Goal: Communication & Community: Answer question/provide support

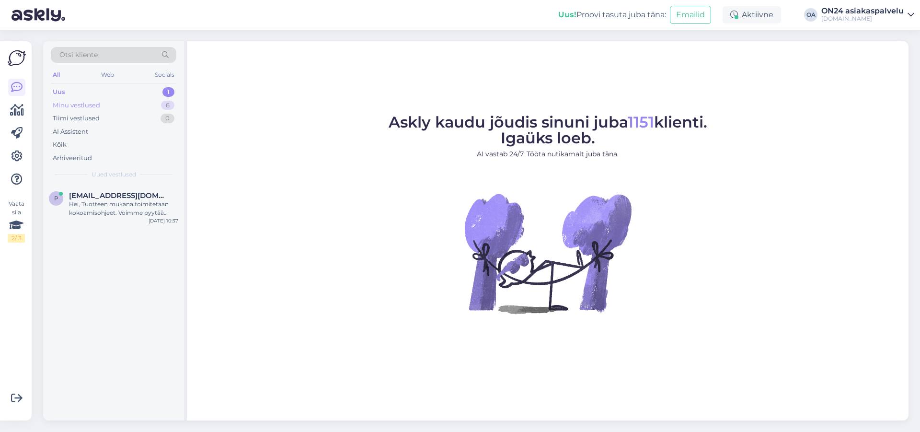
click at [77, 105] on div "Minu vestlused" at bounding box center [76, 106] width 47 height 10
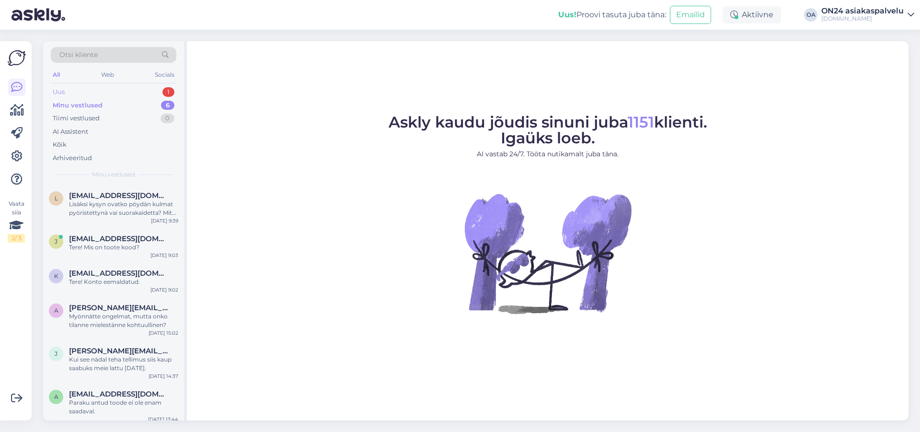
click at [76, 94] on div "Uus 1" at bounding box center [114, 91] width 126 height 13
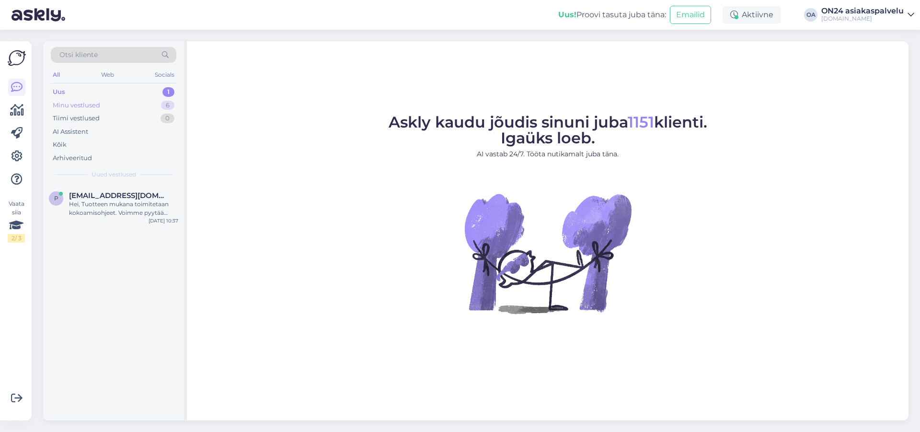
click at [92, 101] on div "Minu vestlused" at bounding box center [76, 106] width 47 height 10
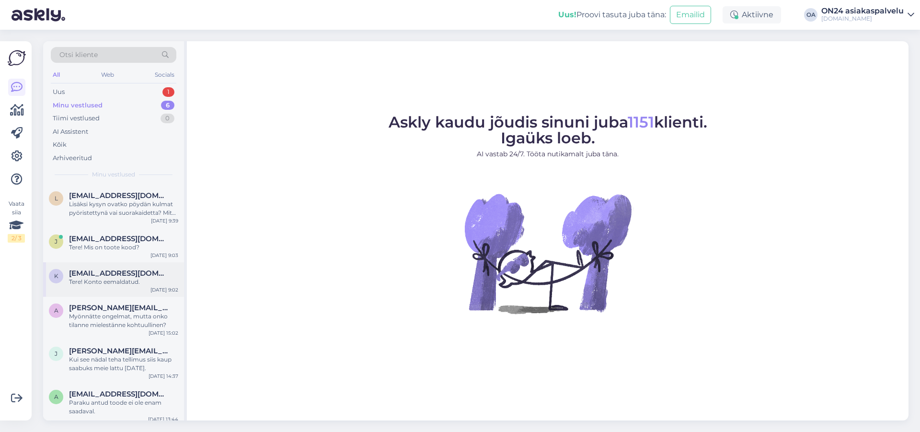
scroll to position [6, 0]
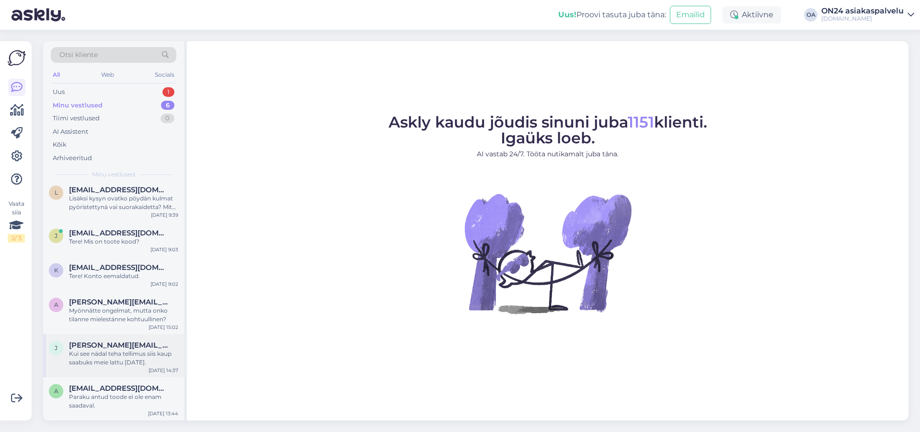
click at [98, 354] on div "Kui see nädal teha tellimus siis kaup saabuks meie lattu [DATE]." at bounding box center [123, 357] width 109 height 17
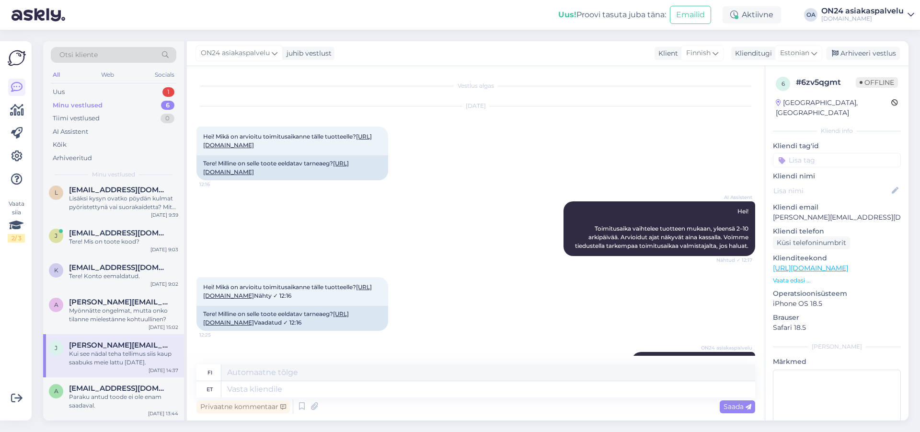
scroll to position [170, 0]
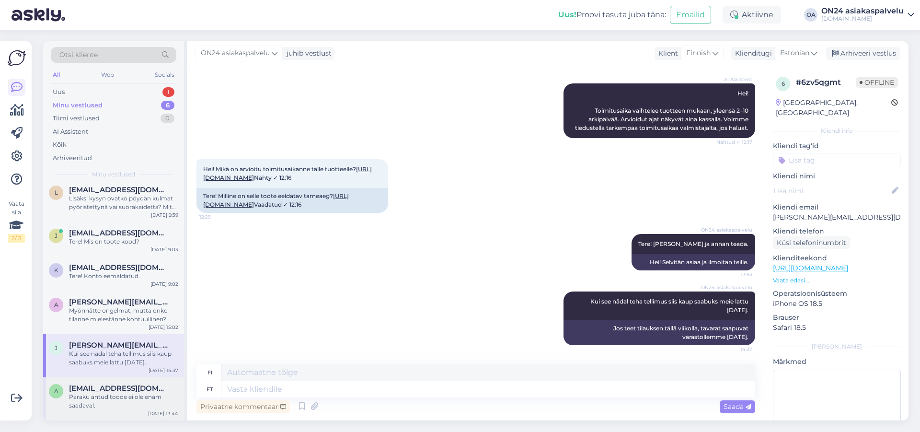
click at [95, 396] on div "Paraku antud toode ei ole enam saadaval." at bounding box center [123, 400] width 109 height 17
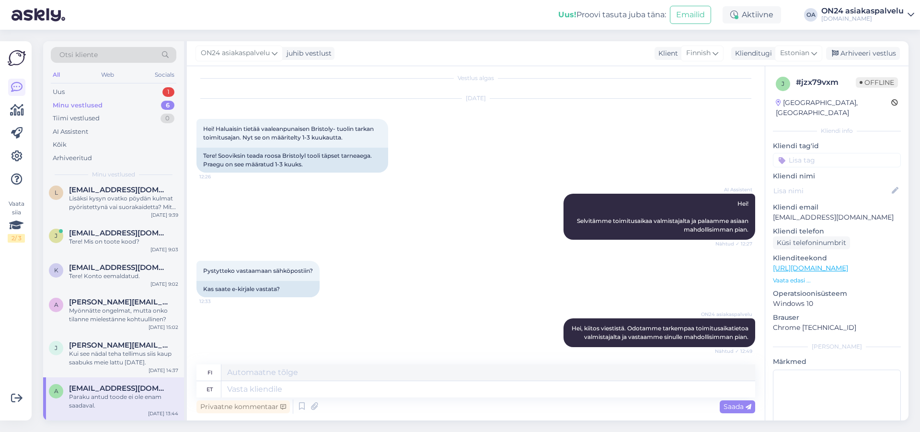
scroll to position [117, 0]
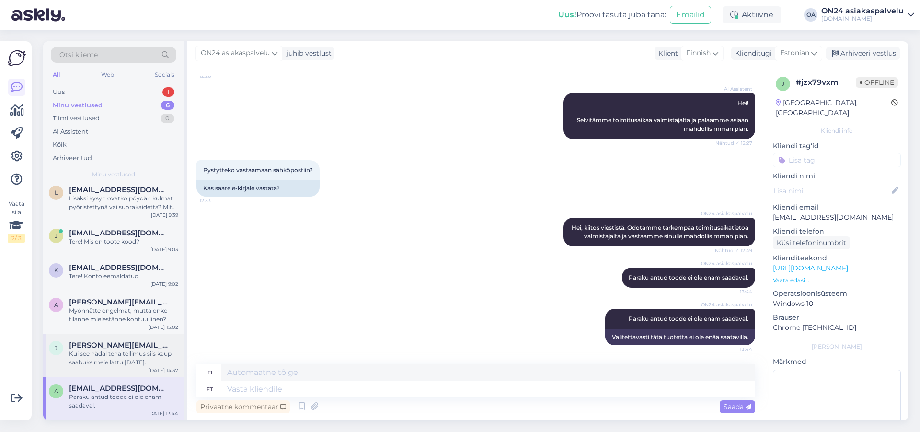
click at [114, 365] on div "Kui see nädal teha tellimus siis kaup saabuks meie lattu [DATE]." at bounding box center [123, 357] width 109 height 17
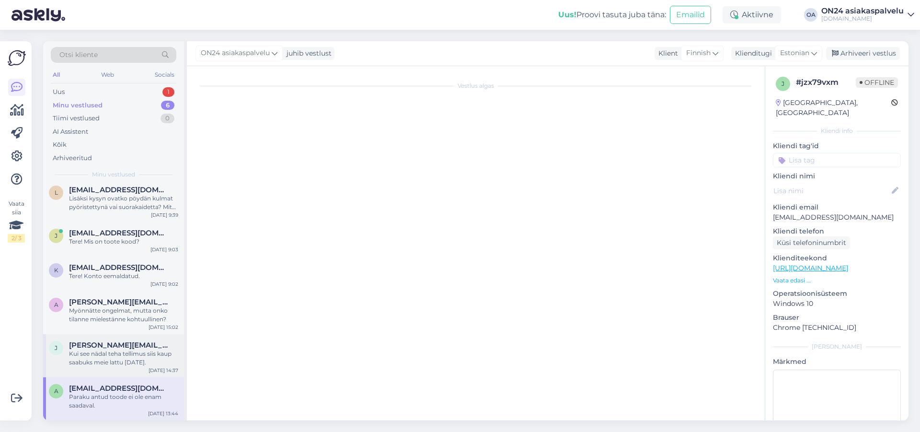
scroll to position [170, 0]
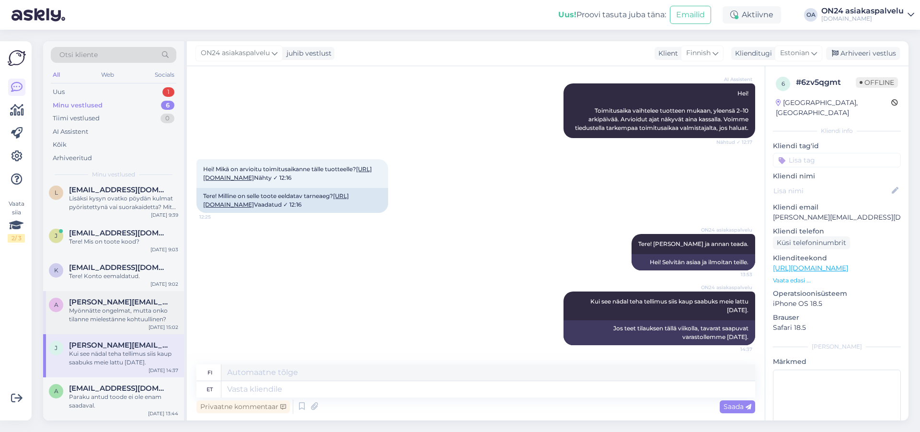
click at [104, 310] on div "Myönnätte ongelmat, mutta onko tilanne mielestänne kohtuullinen?" at bounding box center [123, 314] width 109 height 17
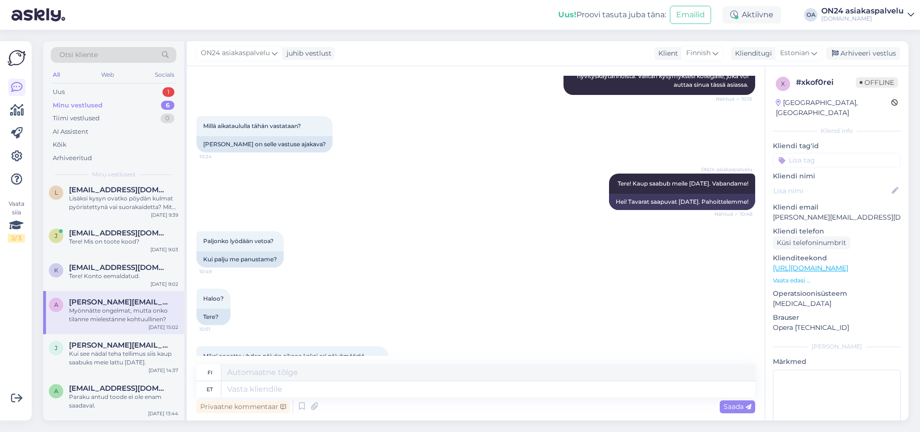
scroll to position [0, 0]
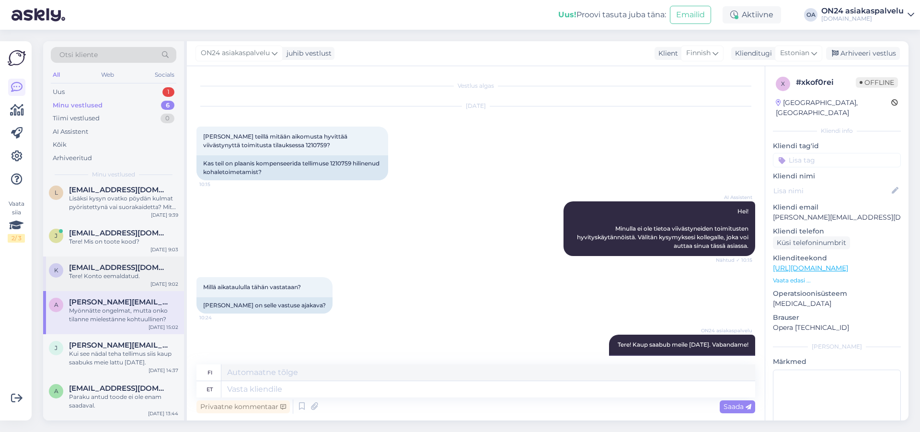
click at [95, 279] on div "Tere! Konto eemaldatud." at bounding box center [123, 276] width 109 height 9
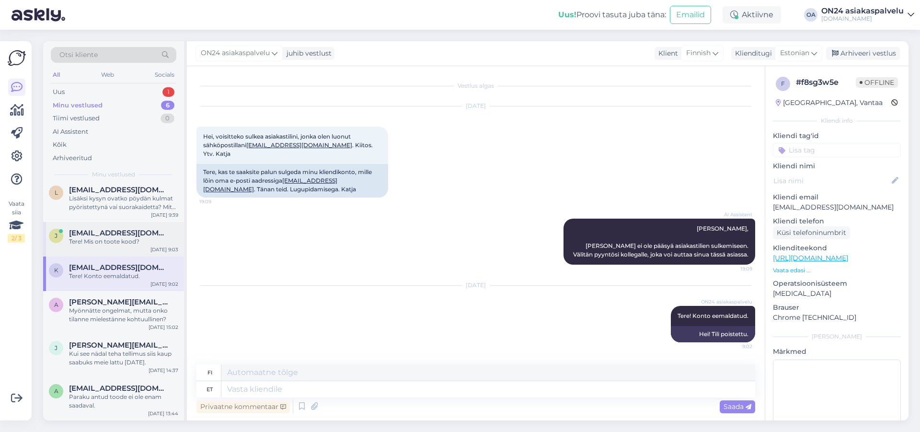
click at [92, 243] on div "Tere! Mis on toote kood?" at bounding box center [123, 241] width 109 height 9
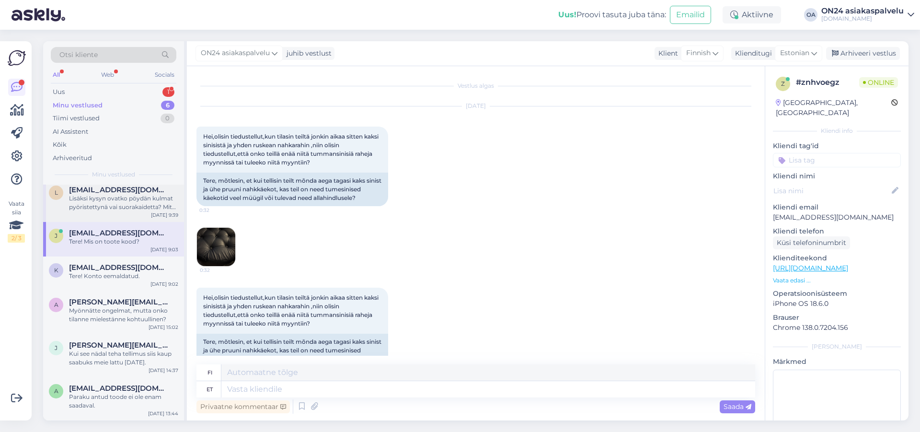
click at [82, 210] on div "Lisäksi kysyn ovatko pöydän kulmat pyöristettynä vai suorakaidetta? Mitä pöytä …" at bounding box center [123, 202] width 109 height 17
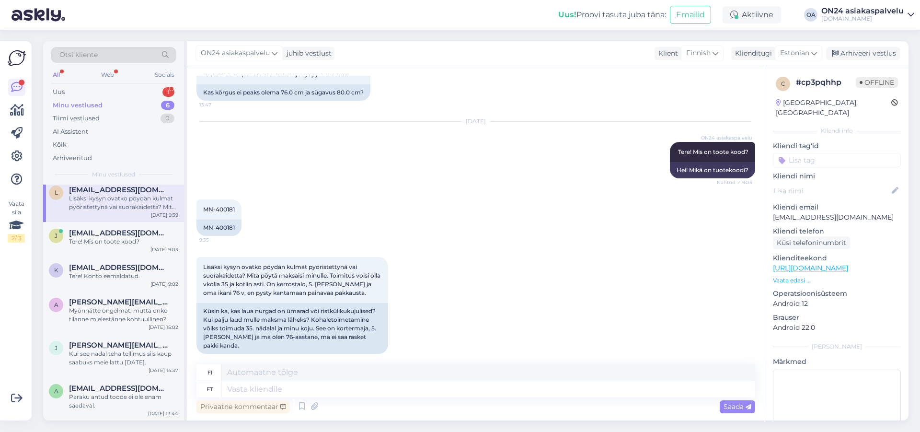
scroll to position [66, 0]
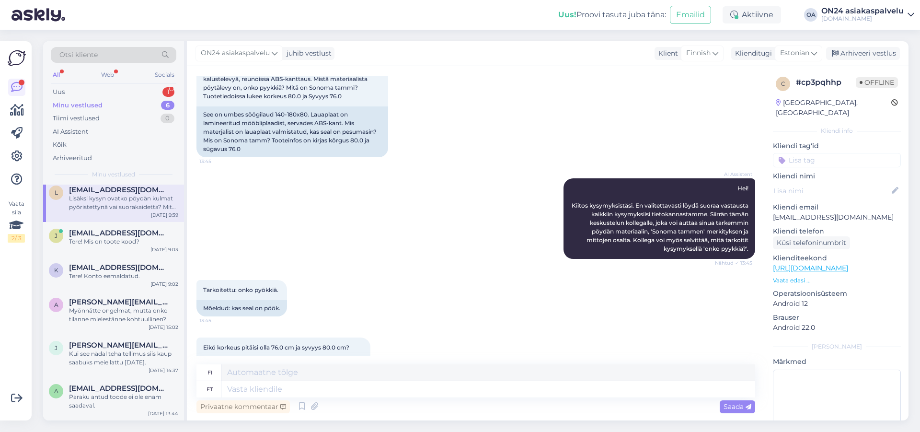
click at [82, 49] on div "Otsi kliente" at bounding box center [114, 55] width 126 height 16
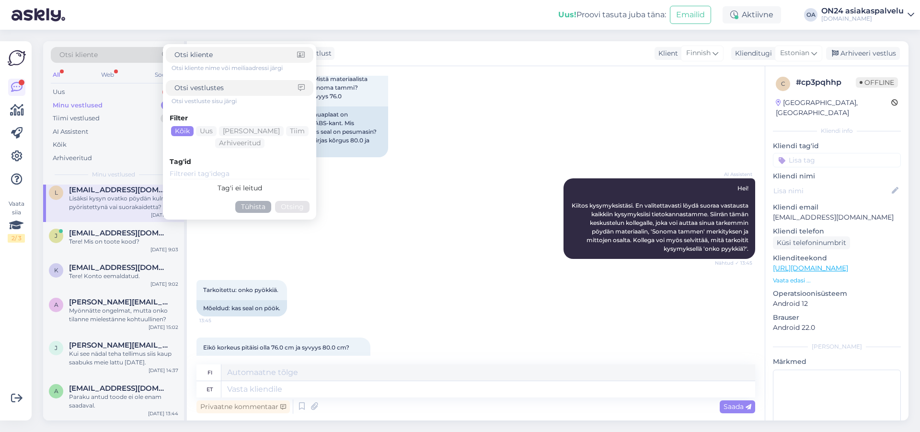
click at [207, 84] on input at bounding box center [236, 88] width 124 height 10
paste input "354310"
type input "354310"
drag, startPoint x: 292, startPoint y: 207, endPoint x: 299, endPoint y: 206, distance: 7.3
click at [292, 207] on button "Otsing" at bounding box center [292, 207] width 34 height 12
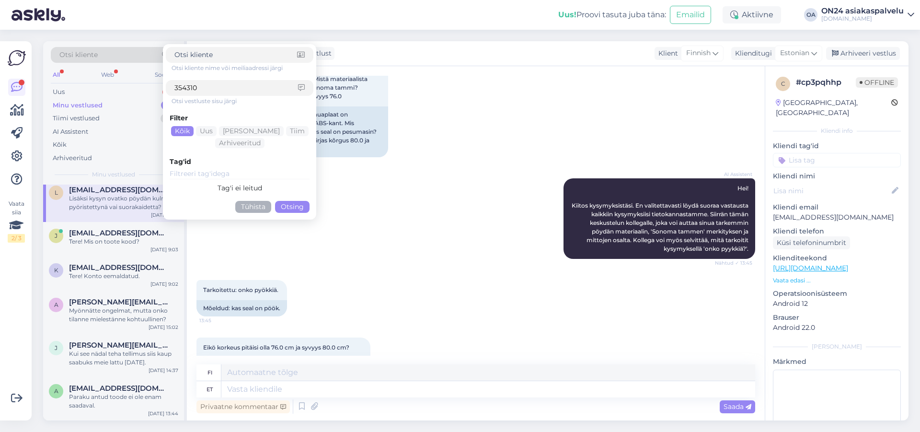
scroll to position [0, 0]
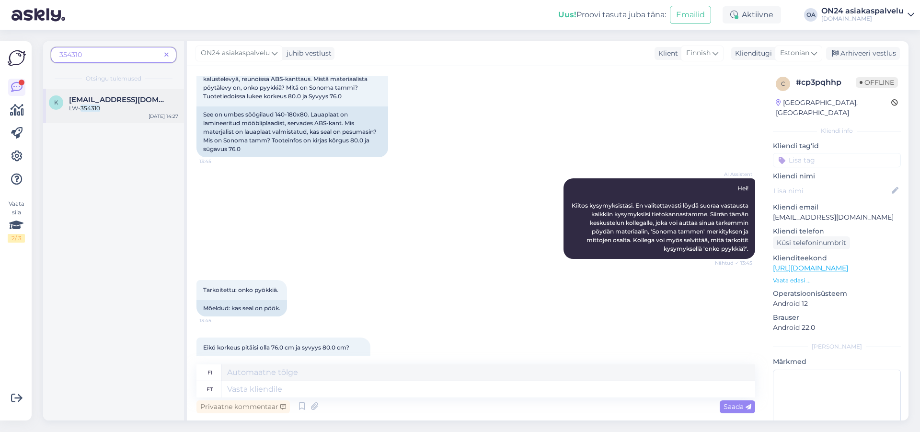
click at [90, 109] on mark "354310" at bounding box center [90, 107] width 20 height 7
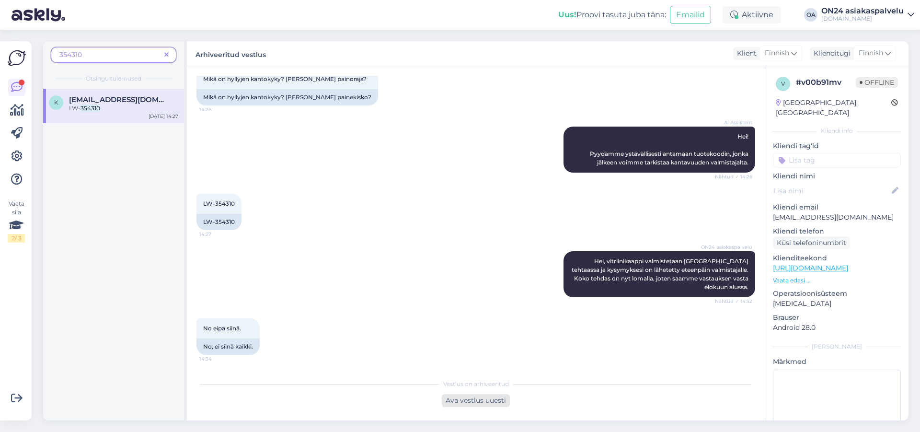
click at [474, 402] on div "Ava vestlus uuesti" at bounding box center [476, 400] width 68 height 13
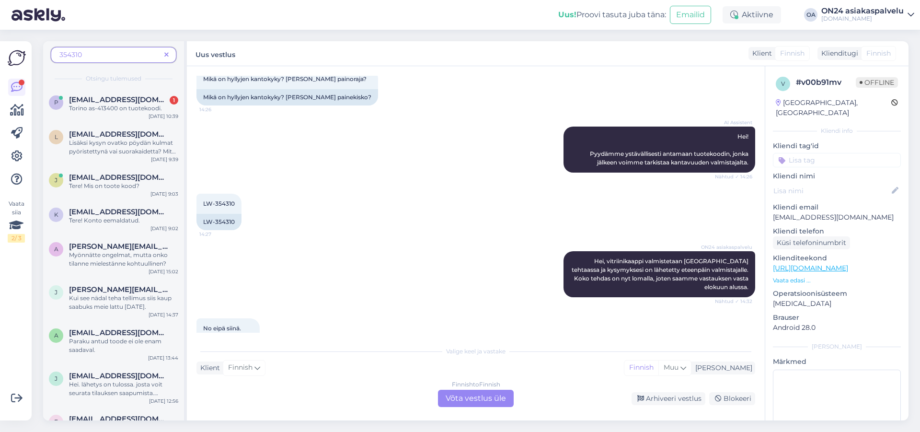
click at [792, 51] on span "Finnish" at bounding box center [792, 53] width 24 height 10
click at [881, 52] on span "Finnish" at bounding box center [878, 53] width 24 height 10
click at [467, 404] on div "Finnish to Finnish Võta vestlus üle" at bounding box center [476, 398] width 76 height 17
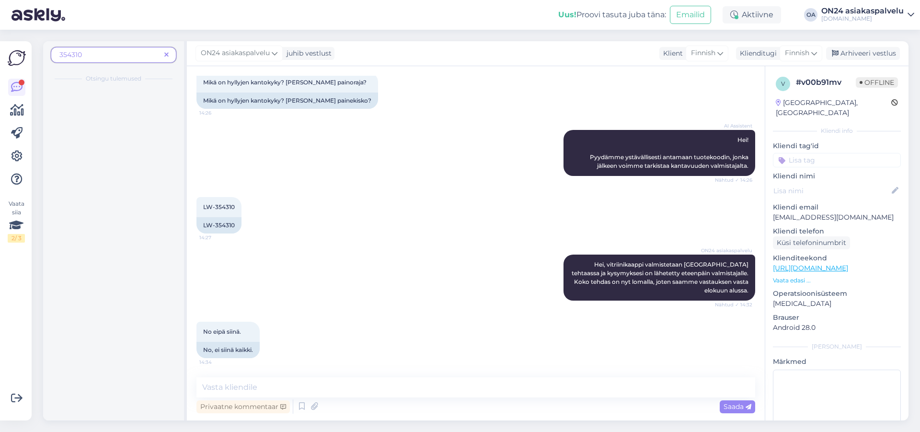
scroll to position [54, 0]
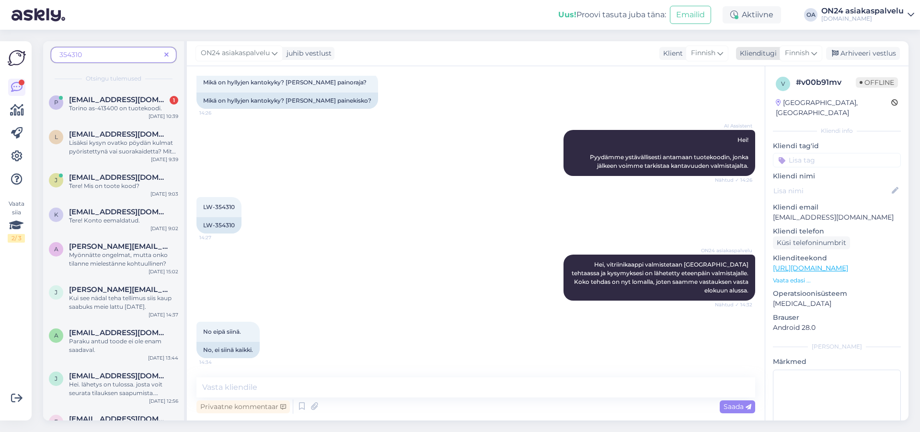
click at [797, 55] on span "Finnish" at bounding box center [797, 53] width 24 height 11
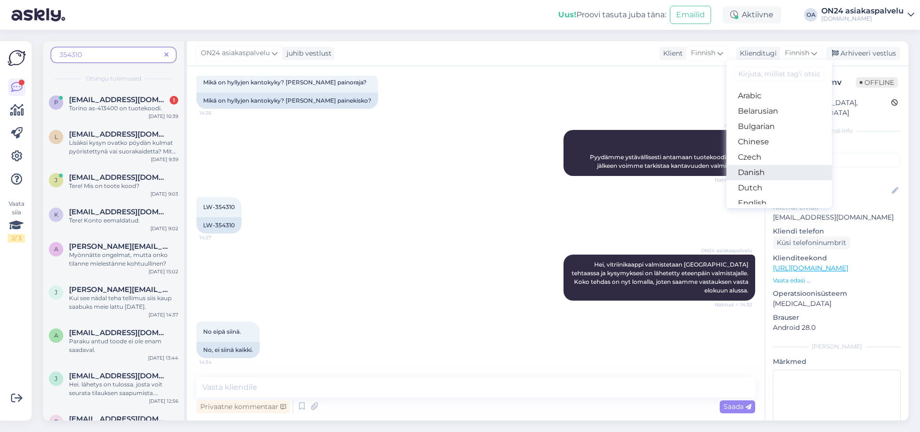
scroll to position [109, 0]
click at [763, 109] on link "Estonian" at bounding box center [778, 109] width 105 height 15
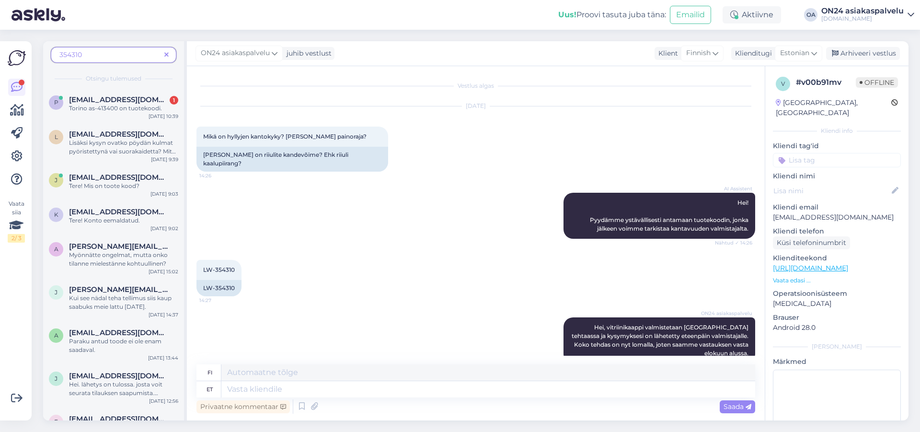
scroll to position [67, 0]
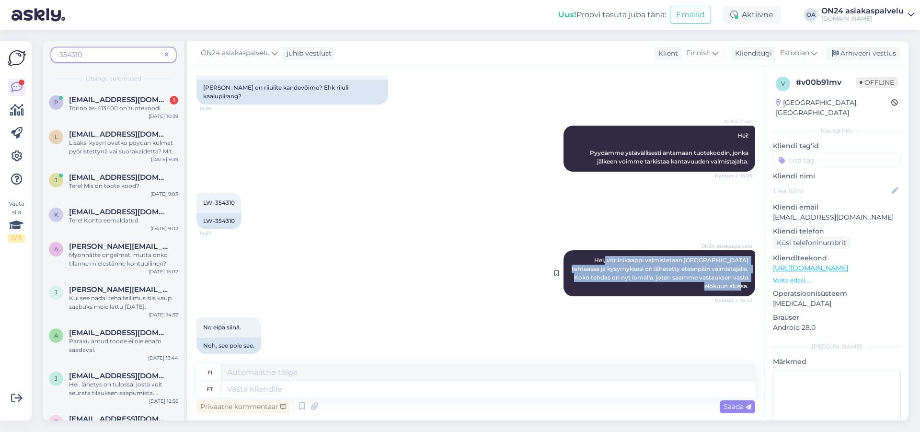
drag, startPoint x: 584, startPoint y: 252, endPoint x: 712, endPoint y: 274, distance: 129.8
click at [742, 277] on div "ON24 asiakaspalvelu Hei, vitriinikaappi valmistetaan [GEOGRAPHIC_DATA] tehtaass…" at bounding box center [659, 273] width 192 height 46
copy span "vitriinikaappi valmistetaan [GEOGRAPHIC_DATA] tehtaassa ja kysymyksesi on lähet…"
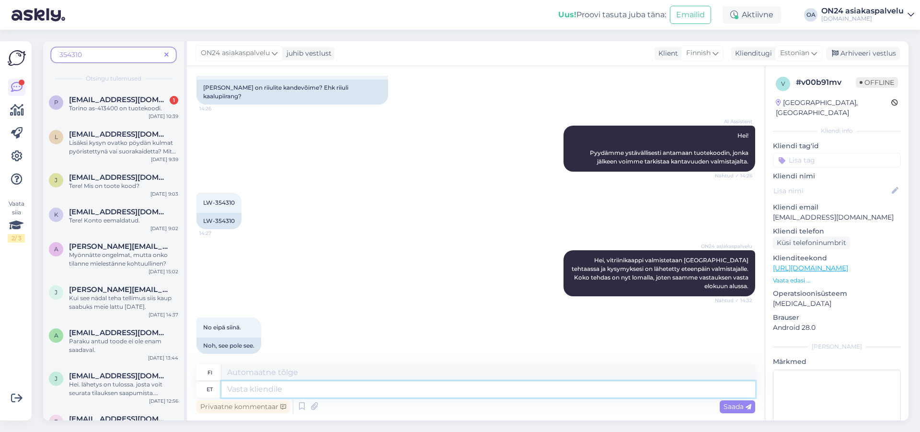
click at [275, 391] on textarea at bounding box center [488, 389] width 534 height 16
type textarea "Tere"
type textarea "Hei"
type textarea "Tere,"
type textarea "Hei,"
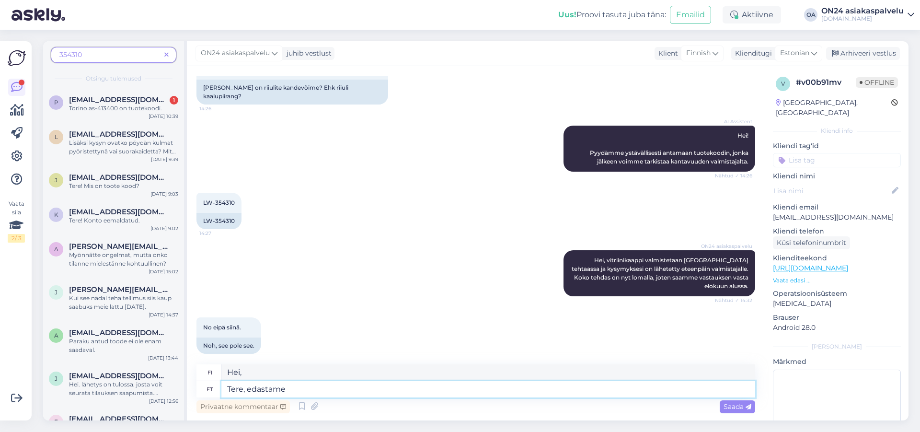
type textarea "Tere, edastame k"
type textarea "Hei, lähetämme eteenpäin"
type textarea "Tere, edastame kaalupiiangu"
type textarea "Hei, välitämme painorajoituksen."
type textarea "Tere, edastame kaalupiiangu. See"
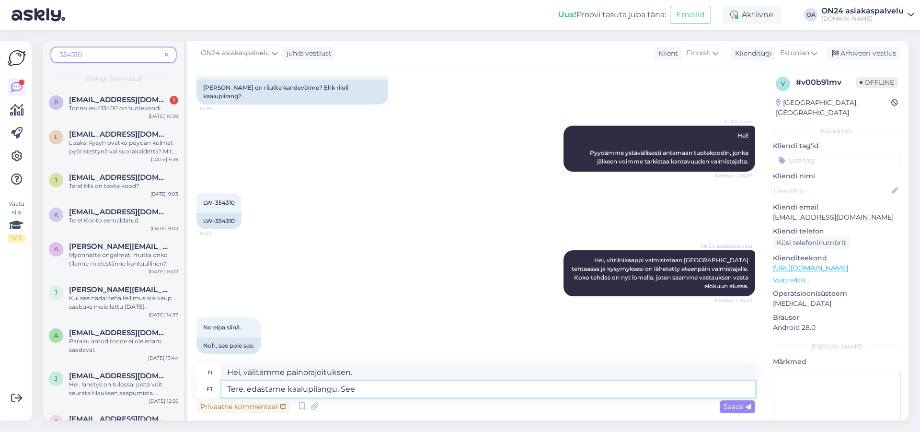
type textarea "Hei, välitämme painorajoituksen. Tämä"
type textarea "Tere, edastame kaalupiiangu. See on"
type textarea "Hei, välitämme painorajoituksen. Tämä on"
paste textarea "ca. 10 kg"
type textarea "Tere, edastame kaalupiiangu. See on ca. 10 kg"
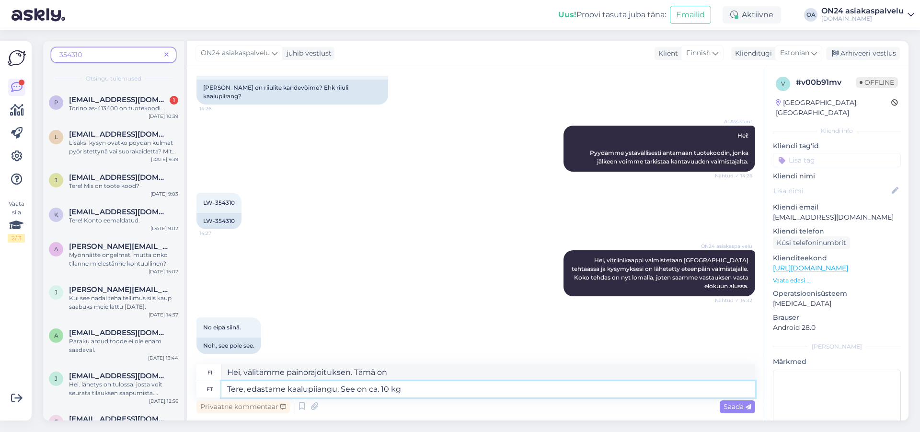
type textarea "Hei, välitämme painorajan. Se on noin 10 kg."
click at [445, 392] on textarea "Tere, edastame kaalupiiangu. See on ca. 10 kg" at bounding box center [488, 389] width 534 height 16
type textarea "Tere, edastame kaalupiiangu. See on ca. 10 kg"
click at [737, 405] on span "Saada" at bounding box center [737, 406] width 28 height 9
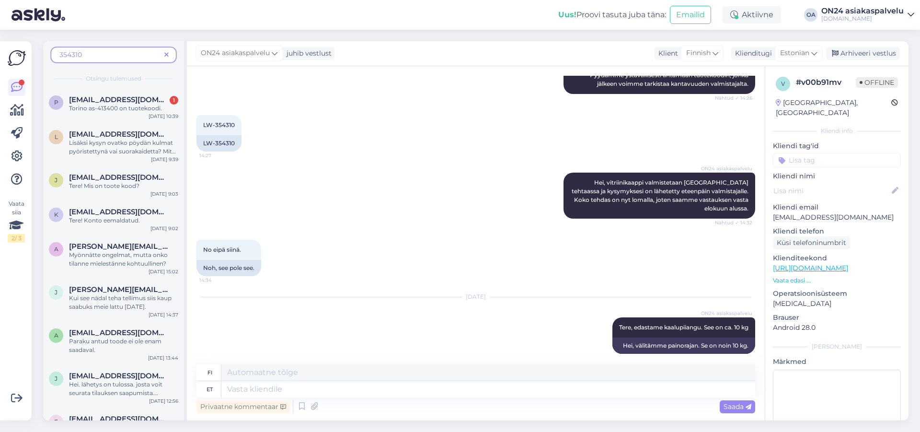
scroll to position [0, 0]
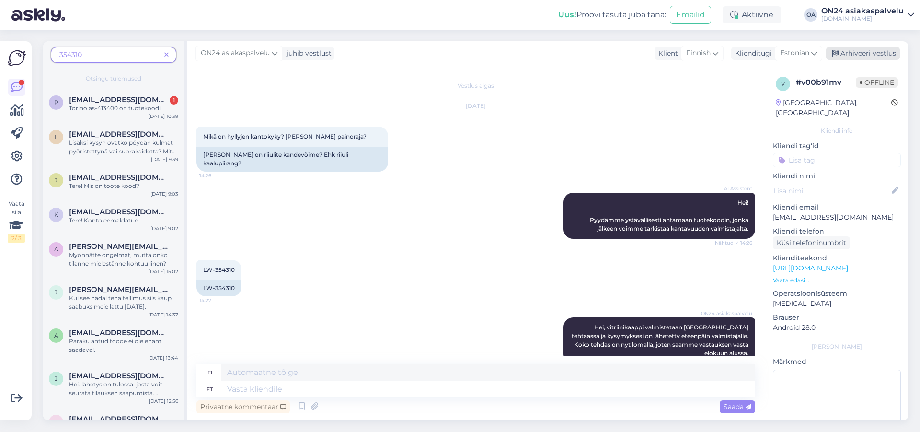
click at [874, 53] on div "Arhiveeri vestlus" at bounding box center [863, 53] width 74 height 13
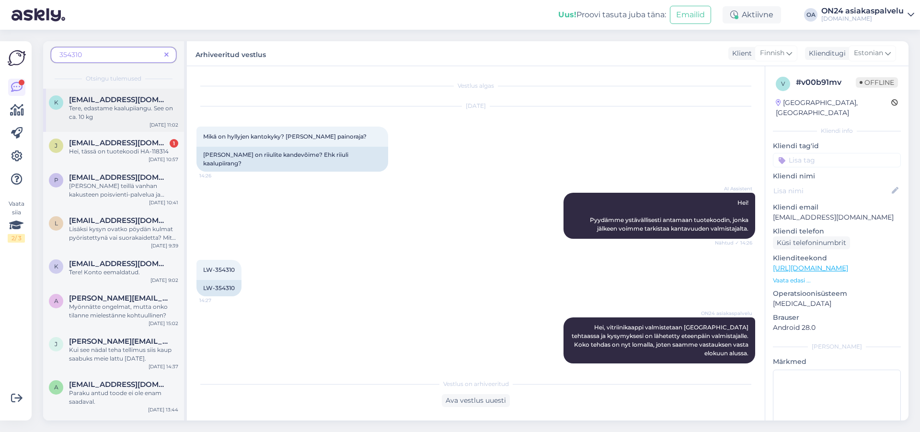
click at [85, 108] on span "Tere, edastame kaalupiiangu. See on ca. 10 kg" at bounding box center [121, 112] width 104 height 16
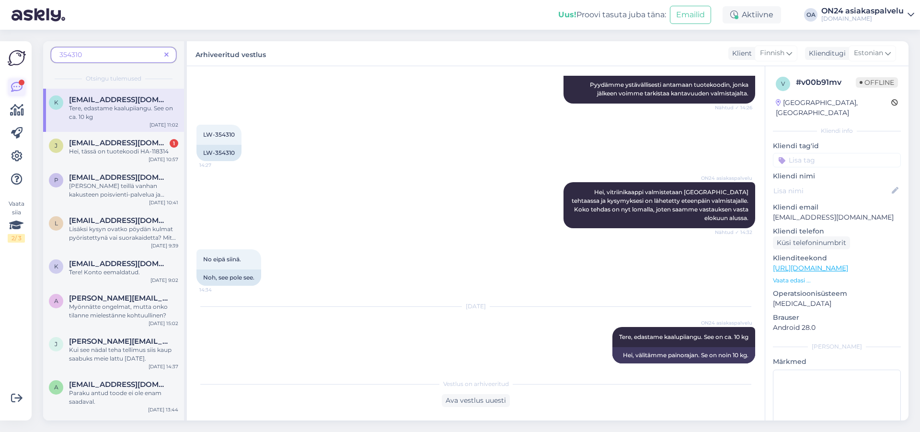
click at [16, 84] on icon at bounding box center [16, 86] width 11 height 11
click at [162, 55] on span at bounding box center [167, 55] width 12 height 10
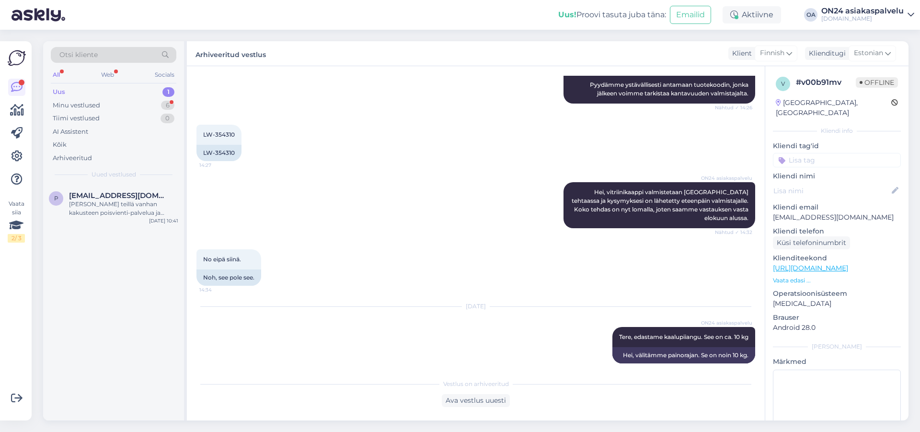
click at [72, 93] on div "Uus 1" at bounding box center [114, 91] width 126 height 13
click at [124, 213] on div "[PERSON_NAME] teillä vanhan kakusteen poisvienti-palvelua ja paljonko se maksaa…" at bounding box center [123, 208] width 109 height 17
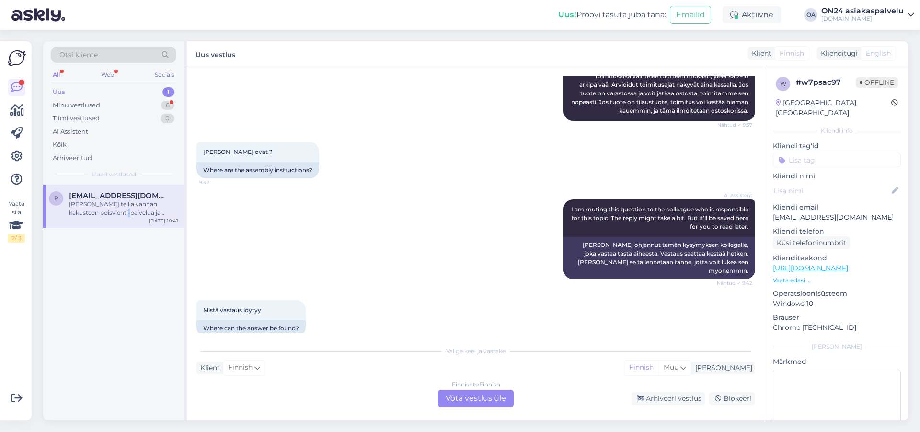
scroll to position [2224, 0]
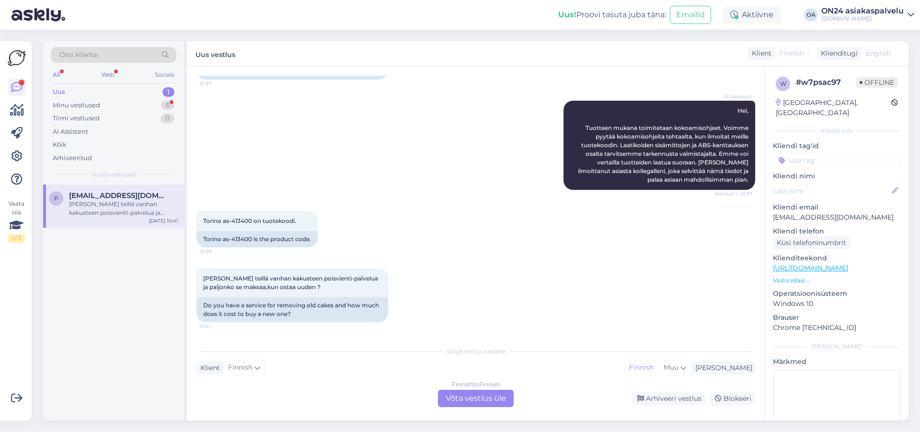
click at [476, 398] on div "Finnish to Finnish Võta vestlus üle" at bounding box center [476, 398] width 76 height 17
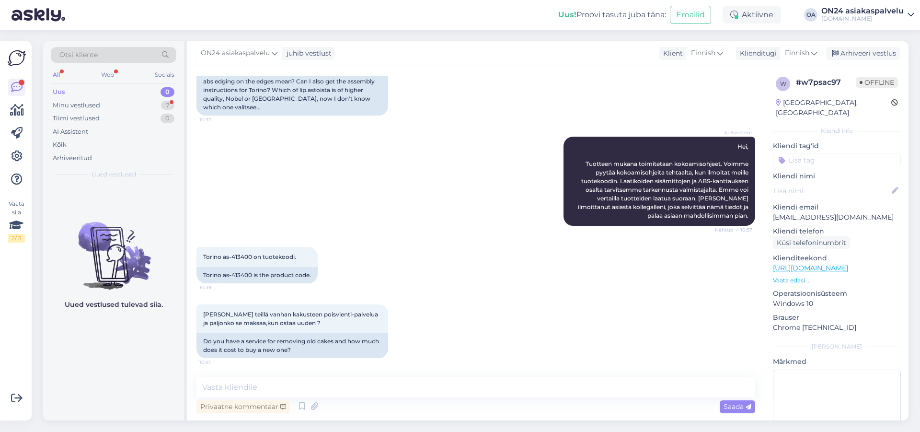
scroll to position [2188, 0]
click at [803, 54] on span "Finnish" at bounding box center [797, 53] width 24 height 11
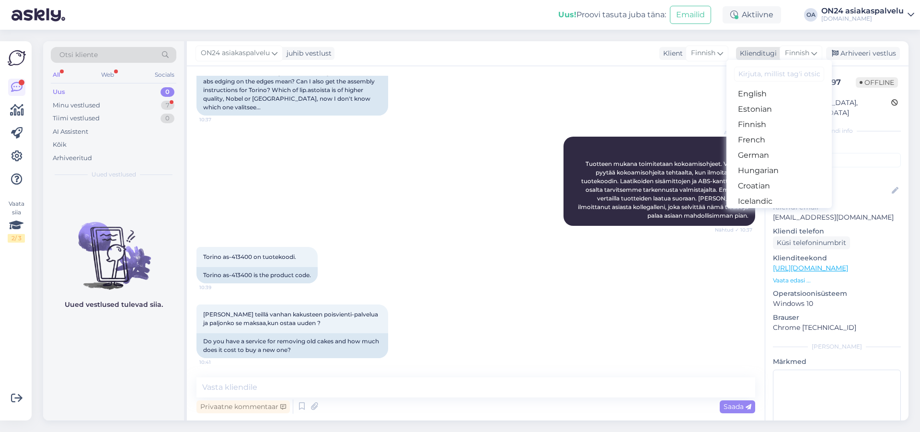
scroll to position [109, 0]
drag, startPoint x: 774, startPoint y: 110, endPoint x: 631, endPoint y: 173, distance: 156.0
click at [774, 110] on link "Estonian" at bounding box center [778, 109] width 105 height 15
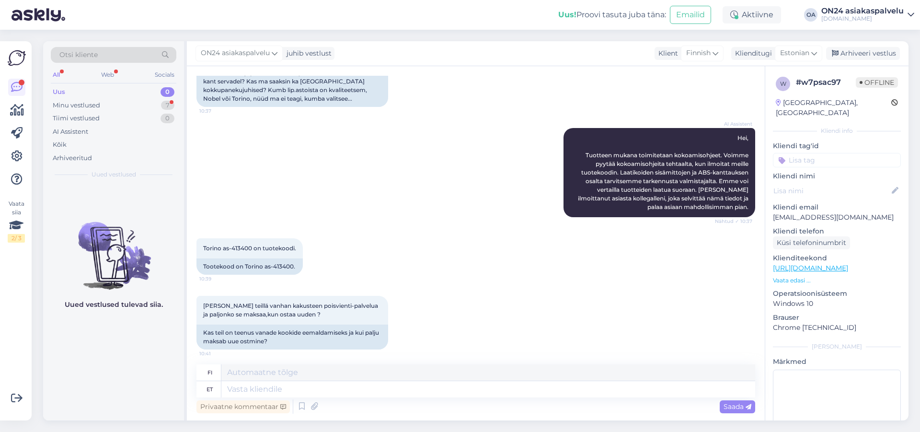
scroll to position [2209, 0]
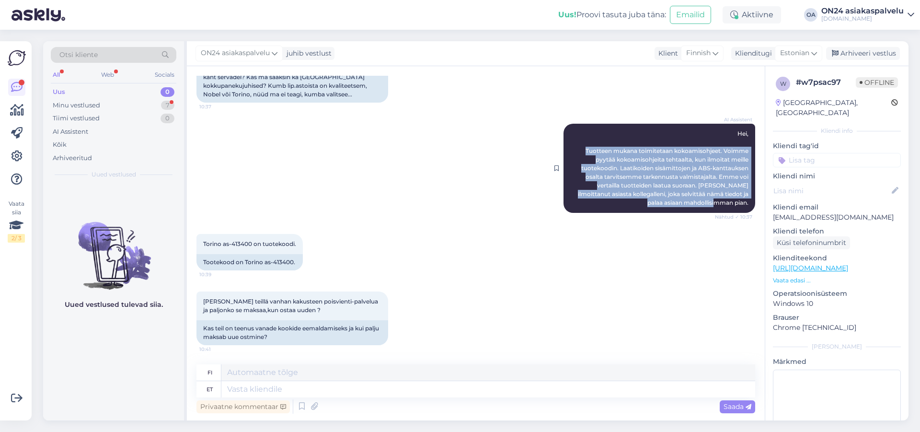
drag, startPoint x: 578, startPoint y: 148, endPoint x: 739, endPoint y: 205, distance: 170.2
click at [739, 205] on div "AI Assistent [PERSON_NAME], Tuotteen mukana toimitetaan kokoamisohjeet. Voimme …" at bounding box center [659, 168] width 192 height 89
copy span "[PERSON_NAME] mukana toimitetaan kokoamisohjeet. Voimme pyytää kokoamisohjeita …"
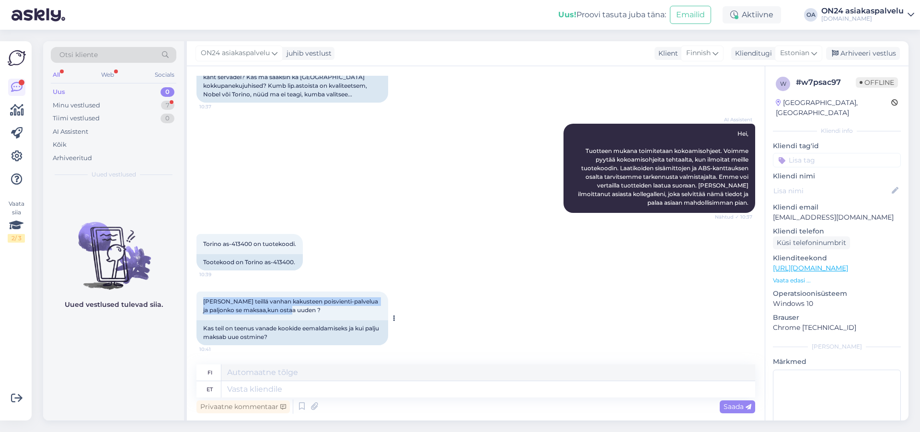
drag, startPoint x: 204, startPoint y: 301, endPoint x: 314, endPoint y: 308, distance: 110.9
click at [315, 308] on div "[PERSON_NAME] teillä vanhan kakusteen poisvienti-palvelua ja paljonko se maksaa…" at bounding box center [292, 305] width 192 height 29
copy span "[PERSON_NAME] teillä vanhan kakusteen poisvienti-palvelua ja paljonko se maksaa…"
drag, startPoint x: 231, startPoint y: 243, endPoint x: 250, endPoint y: 242, distance: 18.2
click at [252, 242] on span "Torino as-413400 on tuotekoodi." at bounding box center [249, 243] width 93 height 7
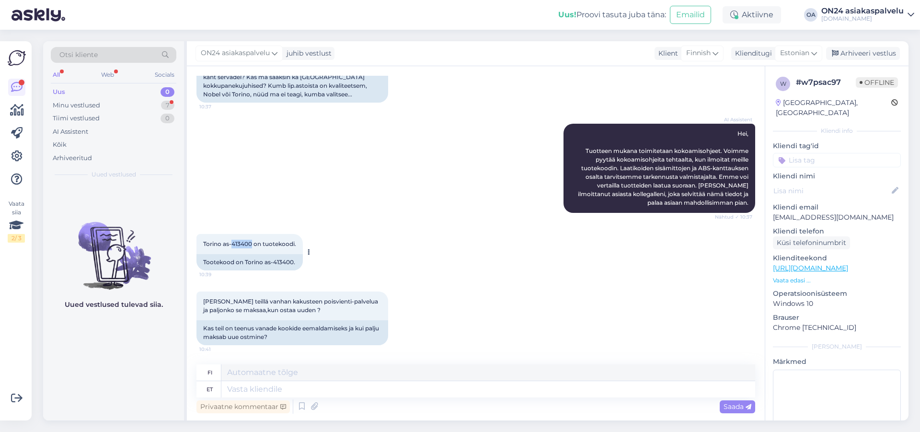
copy span "413400"
click at [258, 389] on textarea at bounding box center [488, 389] width 534 height 16
click at [318, 409] on icon at bounding box center [314, 406] width 13 height 14
click at [314, 409] on icon at bounding box center [314, 406] width 13 height 14
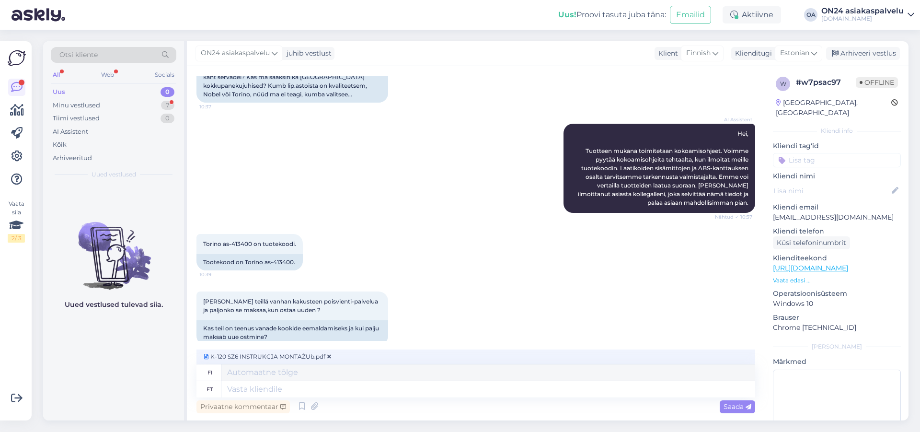
scroll to position [2224, 0]
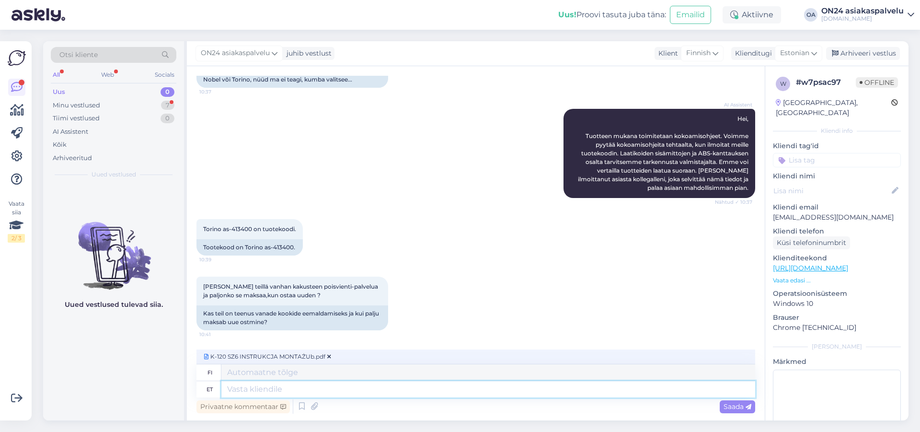
click at [272, 389] on textarea at bounding box center [488, 389] width 534 height 16
type textarea "Tere,"
type textarea "Hei,"
type textarea "Tere, edastan"
type textarea "Hei, lähetän eteenpäin"
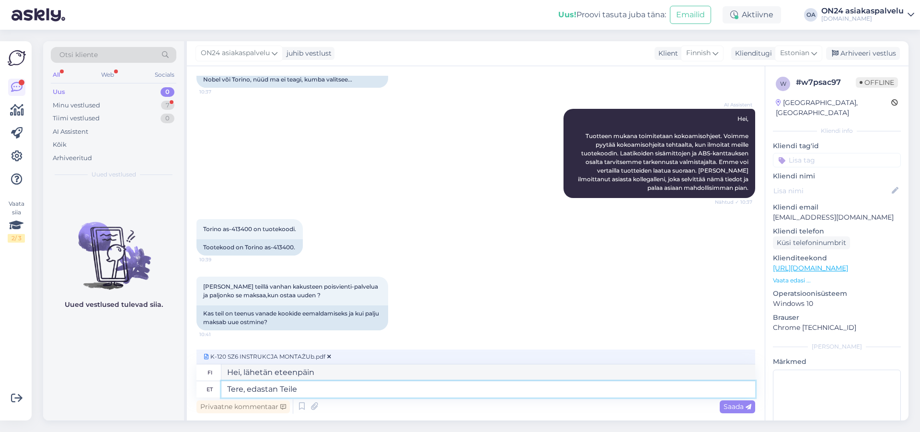
type textarea "Tere, edastan Teile"
type textarea "Hei, lähetän sen sinulle eteenpäin."
type textarea "Tere, edastan Teile toote k"
type textarea "Hei, lähetän tuotteen sinulle."
type textarea "Tere, edastan Teile toote kokkupanekujuhendi."
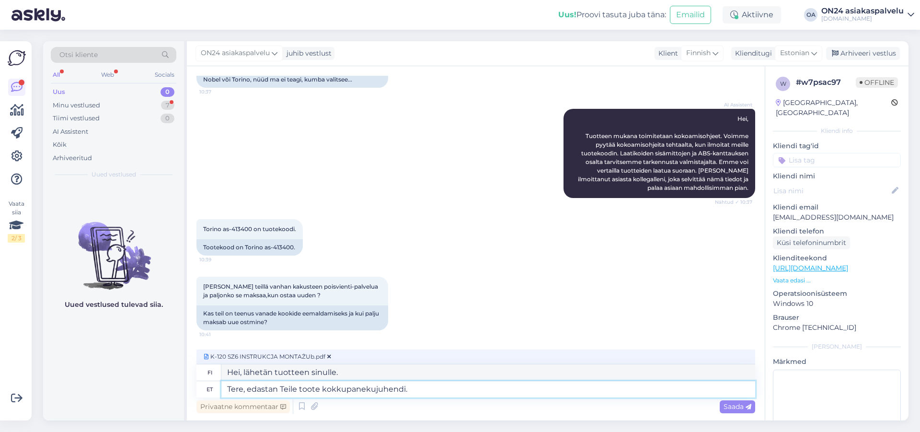
type textarea "Hei, lähetän sinulle tuotteen kokoamisohjeet."
click at [373, 388] on textarea "Tere, edastan Teile toote kokkupanekujuhendi." at bounding box center [488, 389] width 534 height 16
click at [441, 388] on textarea "Tere, edastan Teile toote kokkupaneku juhendi." at bounding box center [488, 389] width 534 height 16
type textarea "Tere, edastan Teile toote kokkupaneku juhendi. Kokkupaneku"
type textarea "Hei, lähetän sinulle tuotteen kokoamisohjeet. Kokoaminen"
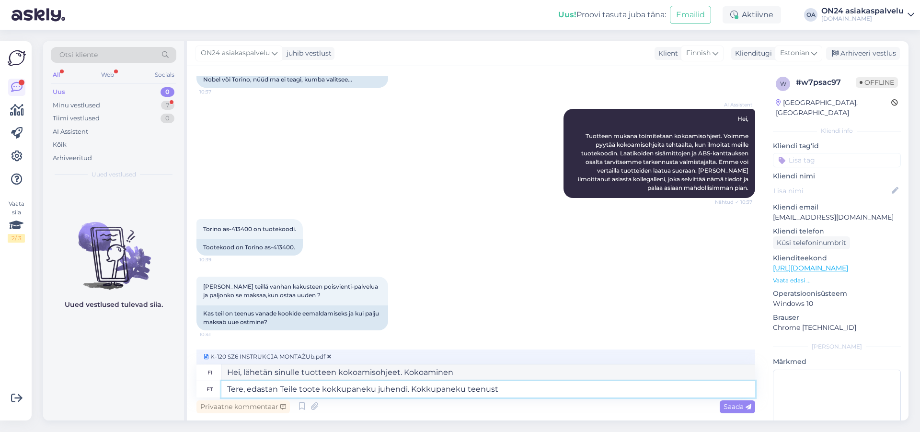
type textarea "Tere, edastan Teile toote kokkupaneku juhendi. Kokkupaneku teenust"
type textarea "Hei, lähetän teille tuotteen kokoamisohjeet. Kokoamispalvelu"
type textarea "Tere, edastan Teile toote kokkupaneku juhendi. Kokkupaneku teenust ega"
type textarea "Hei, lähetän teille tuotteen kokoamisohjeet. En tarjoa kokoamispalvelua."
type textarea "Tere, edastan Teile toote kokkupaneku juhendi. Kokkupaneku teenust ega vana"
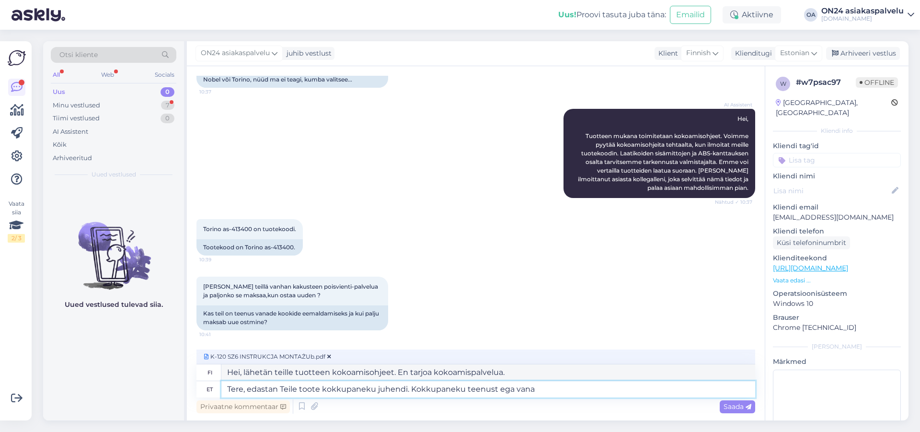
type textarea "Hei, lähetän sinulle tuotteen kokoamisohjeet. En tarjoa kokoamispalvelua."
type textarea "Tere, edastan Teile toote kokkupaneku juhendi. Kokkupaneku teen"
type textarea "Hei, lähetän teille tuotteen kokoamisohjeet. En tarjoa kokoamispalvelua."
type textarea "Tere, edastan Teile toote kokkupaneku juhendi. Kokkupaneku"
type textarea "Hei, lähetän sinulle tuotteen kokoamisohjeet. Kokoamispalvelu"
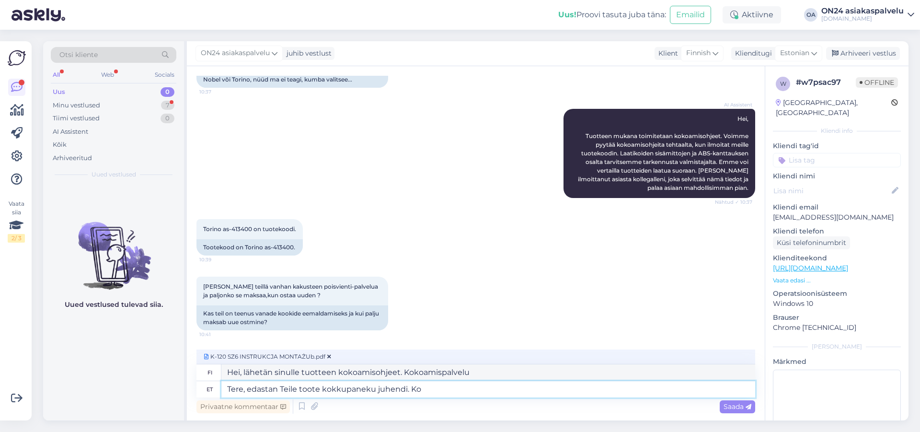
type textarea "Tere, edastan Teile toote kokkupaneku juhendi. K"
type textarea "Hei, lähetän sinulle tuotteen kokoamisohjeet. Kokoaminen"
type textarea "Tere, edastan Teile toote kokkupaneku juhendi."
type textarea "Hei, lähetän sinulle tuotteen kokoamisohjeet."
type textarea "Tere, edastan Teile toote kokkupaneku juhendi."
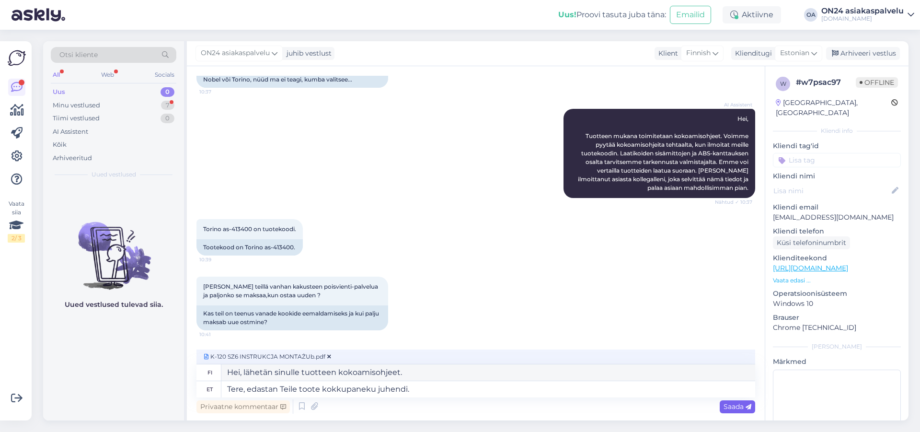
click at [729, 405] on span "Saada" at bounding box center [737, 406] width 28 height 9
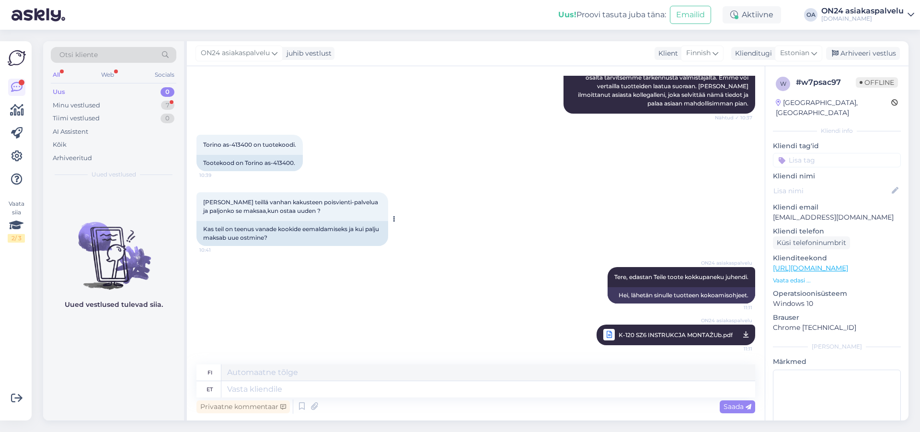
click at [394, 220] on icon at bounding box center [394, 219] width 2 height 6
click at [325, 238] on div "Kas teil on teenus vanade kookide eemaldamiseks ja kui palju maksab uue ostmine?" at bounding box center [292, 233] width 192 height 25
drag, startPoint x: 202, startPoint y: 202, endPoint x: 291, endPoint y: 207, distance: 89.3
click at [300, 210] on div "[PERSON_NAME] teillä vanhan kakusteen poisvienti-palvelua ja paljonko se maksaa…" at bounding box center [292, 206] width 192 height 29
copy span "[PERSON_NAME] teillä vanhan kakusteen poisvienti-palvelua ja paljonko se maksaa…"
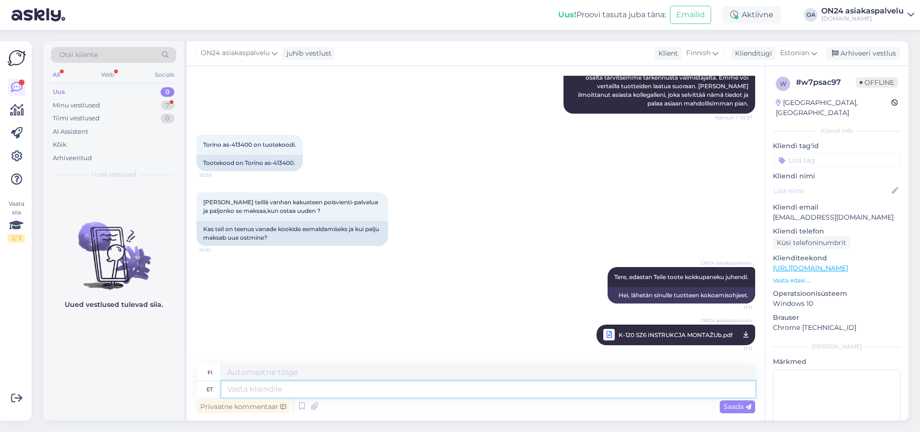
click at [313, 389] on textarea at bounding box center [488, 389] width 534 height 16
type textarea "kõ"
type textarea "korva"
type textarea "kõsitud"
type textarea "rupatteli"
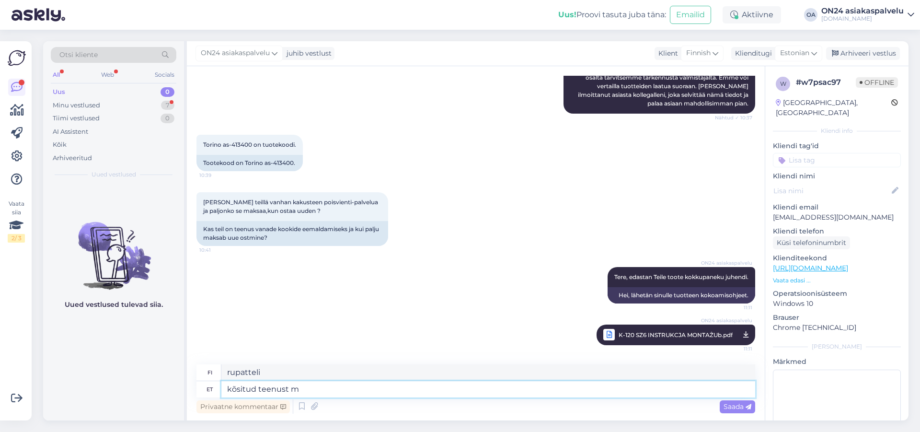
type textarea "kõsitud teenust me"
type textarea "tarjottu palvelu"
type textarea "kõsitud teenust meil"
type textarea "meillä on loistava palvelu"
type textarea "kõsitud teenust meil kahjuks"
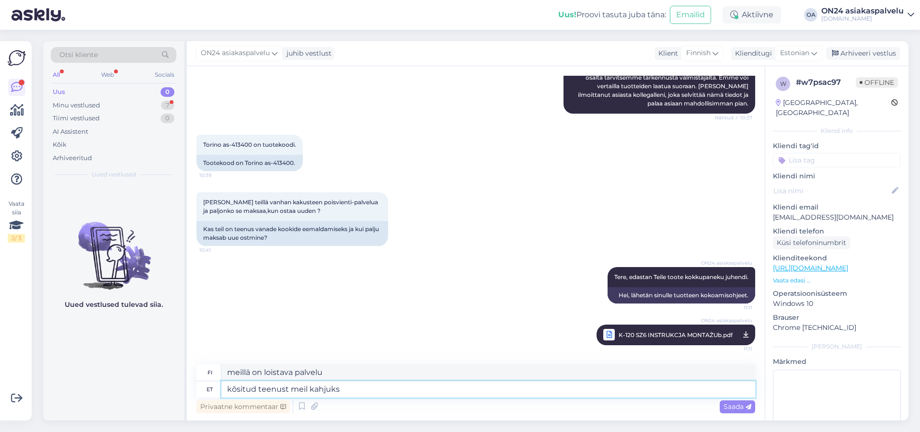
type textarea "Valitettavasti meillä on huono palvelu."
type textarea "kõsitud teenust meil kahjuks pakkuda ei"
type textarea "Valitettavasti emme voi tarjota palvelua, jota meiltä on pyydetty."
type textarea "kõsitud teenust meil kahjuks pakkuda ei o"
type textarea "Valitettavasti emme tarjoa pyydettyä palvelua."
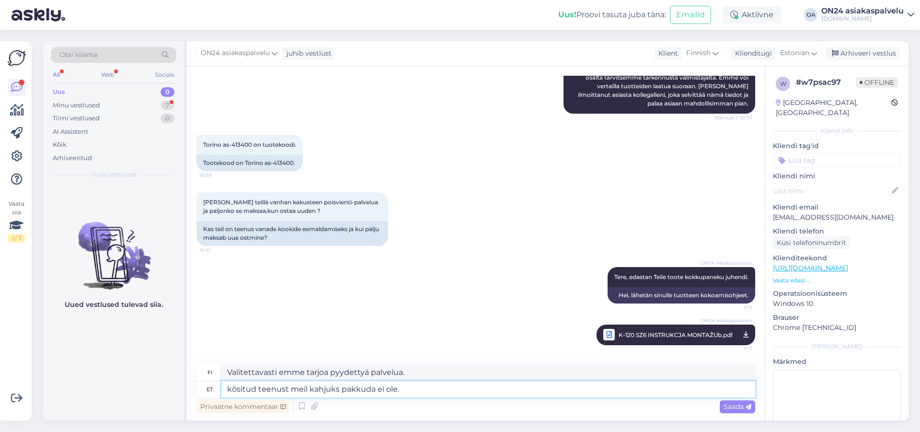
click at [237, 385] on textarea "kõsitud teenust meil kahjuks pakkuda ei ole." at bounding box center [488, 389] width 534 height 16
type textarea "küsitud teenust meil kahjuks pakkuda ei ole."
click at [739, 404] on span "Saada" at bounding box center [737, 406] width 28 height 9
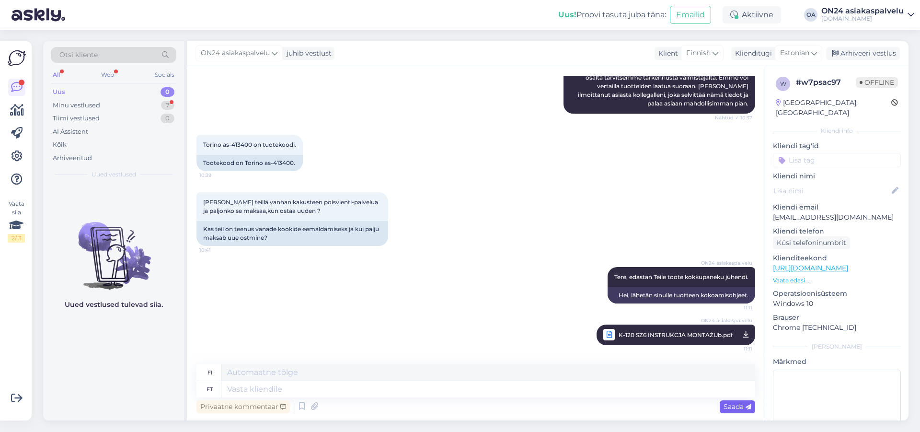
scroll to position [2365, 0]
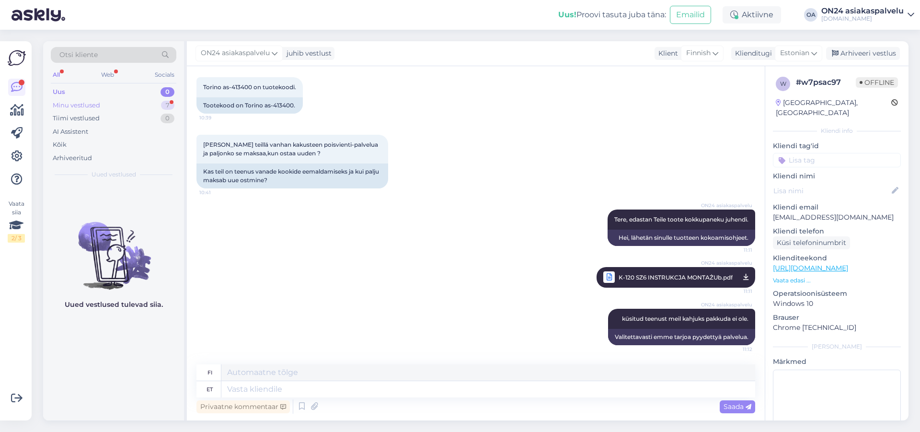
click at [80, 105] on div "Minu vestlused" at bounding box center [76, 106] width 47 height 10
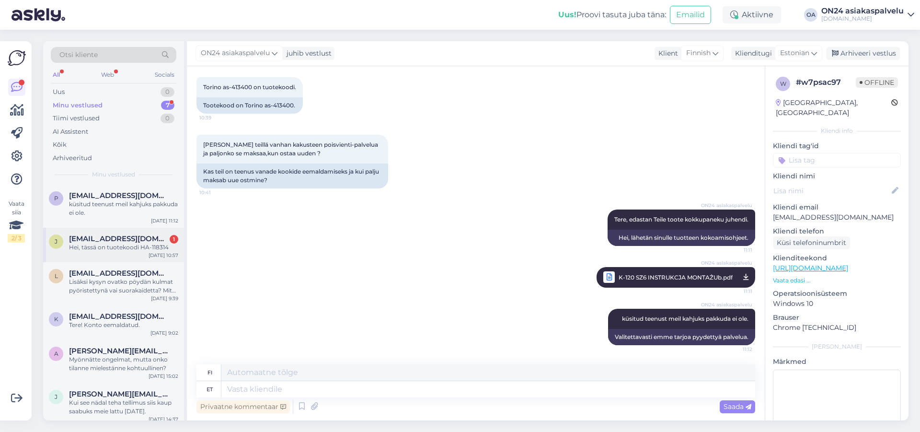
click at [94, 241] on span "[EMAIL_ADDRESS][DOMAIN_NAME]" at bounding box center [119, 238] width 100 height 9
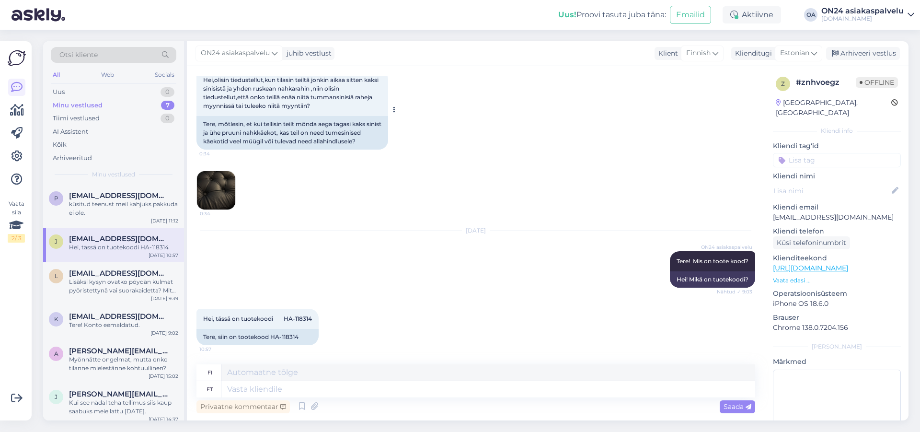
scroll to position [235, 0]
drag, startPoint x: 288, startPoint y: 317, endPoint x: 306, endPoint y: 319, distance: 17.8
click at [306, 319] on div "Hei, tässä on tuotekoodi HA-118314 10:57" at bounding box center [257, 319] width 122 height 20
copy span "118314"
click at [261, 389] on textarea at bounding box center [488, 389] width 534 height 16
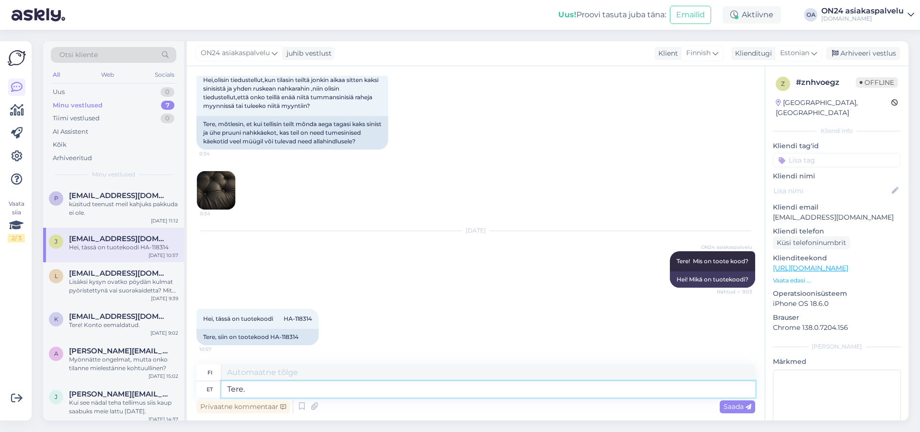
type textarea "Tere."
type textarea "Hei."
type textarea "Tere. Uurime a"
type textarea "Hei. Tutkitaan asiaa."
type textarea "Tere. Uurime asja."
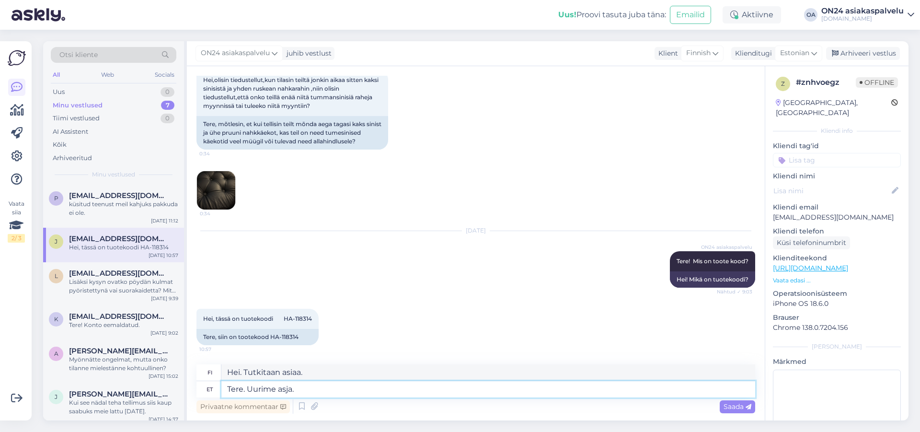
type textarea "Hei. Selvitämme asiaa."
type textarea "Tere. Uurime asja."
click at [737, 405] on span "Saada" at bounding box center [737, 406] width 28 height 9
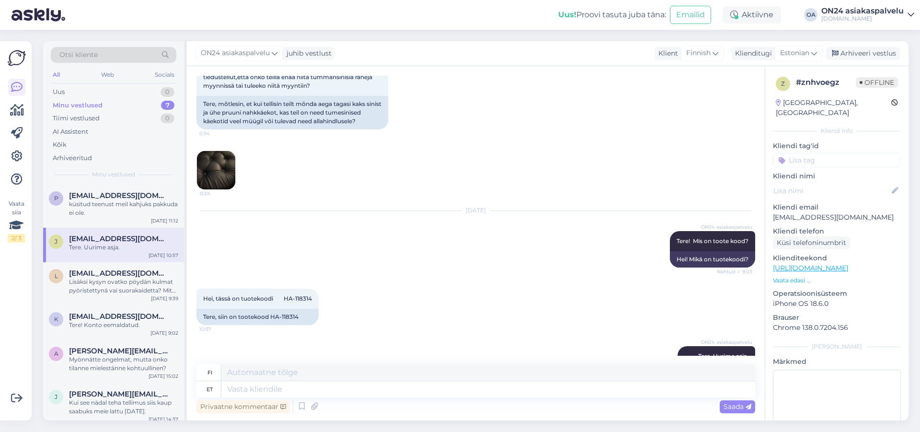
scroll to position [183, 0]
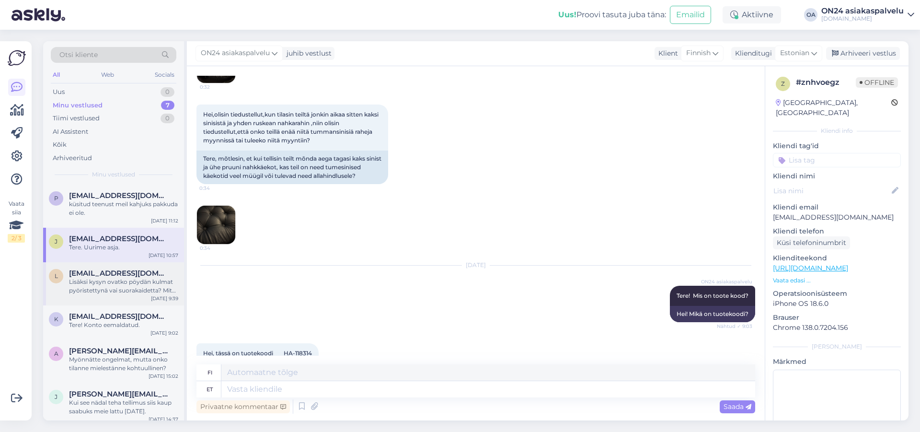
click at [118, 290] on div "Lisäksi kysyn ovatko pöydän kulmat pyöristettynä vai suorakaidetta? Mitä pöytä …" at bounding box center [123, 285] width 109 height 17
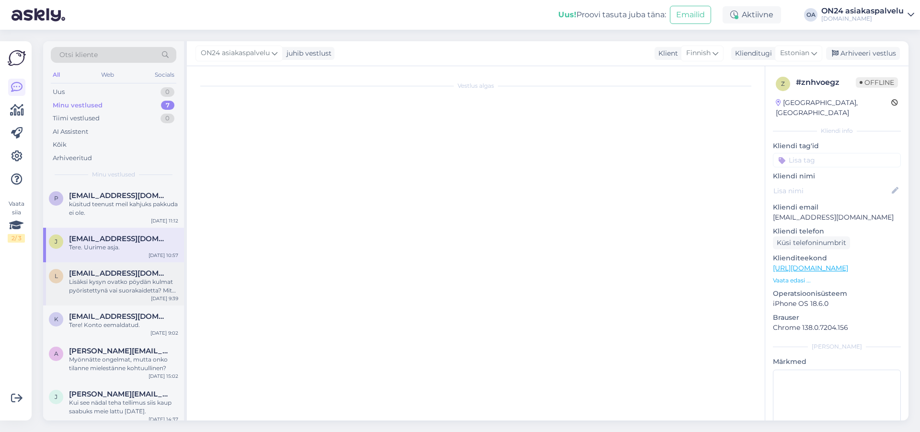
scroll to position [339, 0]
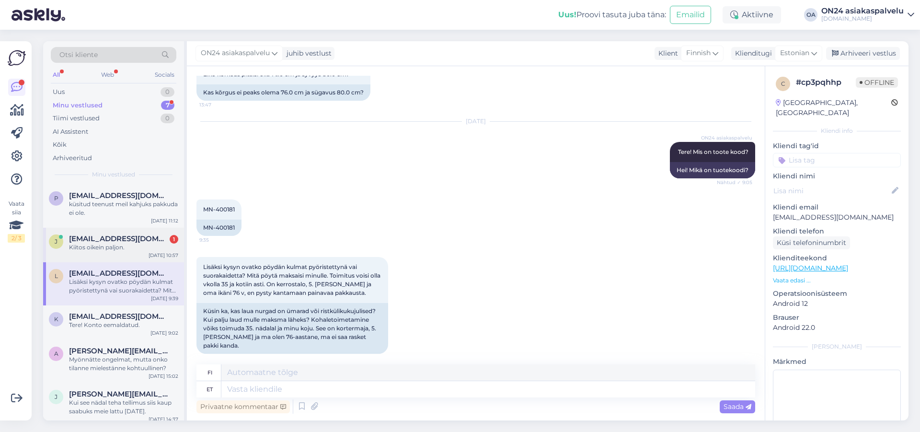
click at [117, 241] on span "[EMAIL_ADDRESS][DOMAIN_NAME]" at bounding box center [119, 238] width 100 height 9
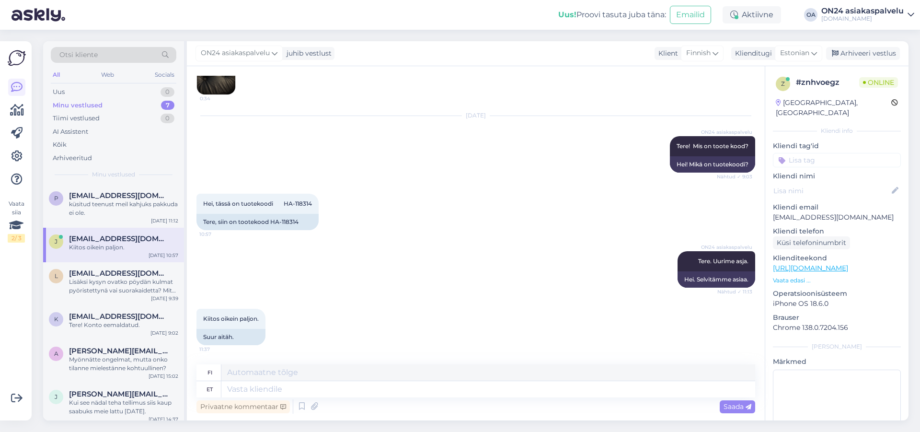
scroll to position [350, 0]
click at [103, 214] on div "küsitud teenust meil kahjuks pakkuda ei ole." at bounding box center [123, 208] width 109 height 17
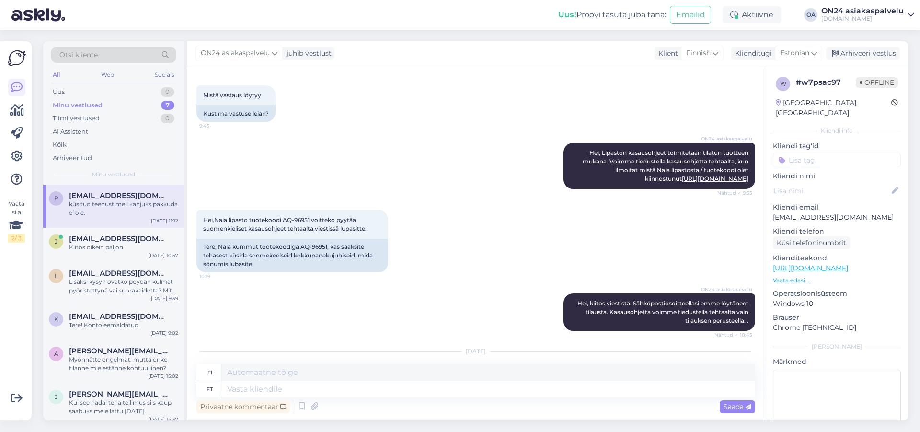
scroll to position [2365, 0]
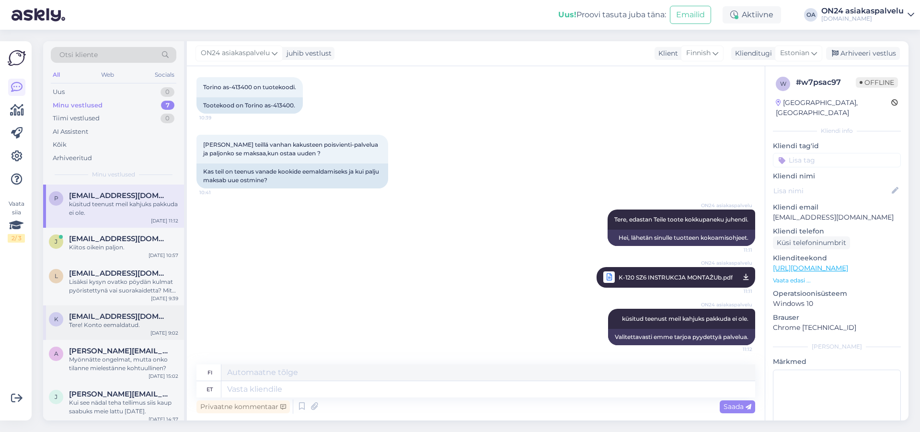
drag, startPoint x: 74, startPoint y: 324, endPoint x: 118, endPoint y: 315, distance: 44.9
click at [74, 324] on div "Tere! Konto eemaldatud." at bounding box center [123, 325] width 109 height 9
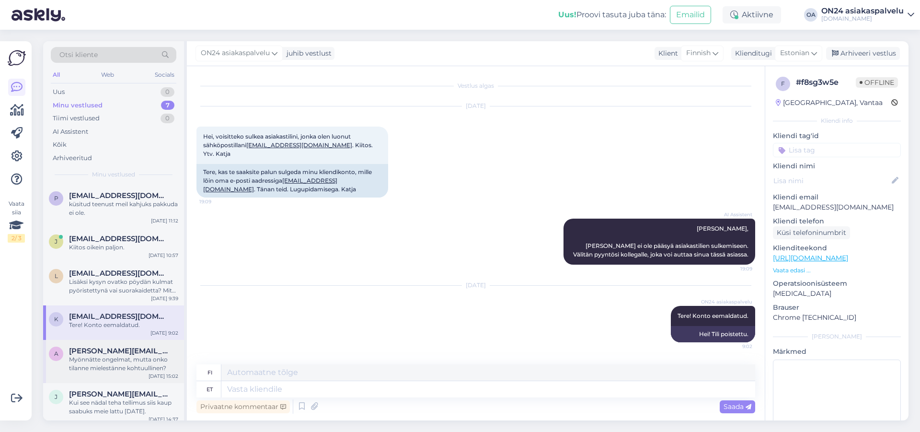
click at [125, 367] on div "Myönnätte ongelmat, mutta onko tilanne mielestänne kohtuullinen?" at bounding box center [123, 363] width 109 height 17
